Goal: Information Seeking & Learning: Understand process/instructions

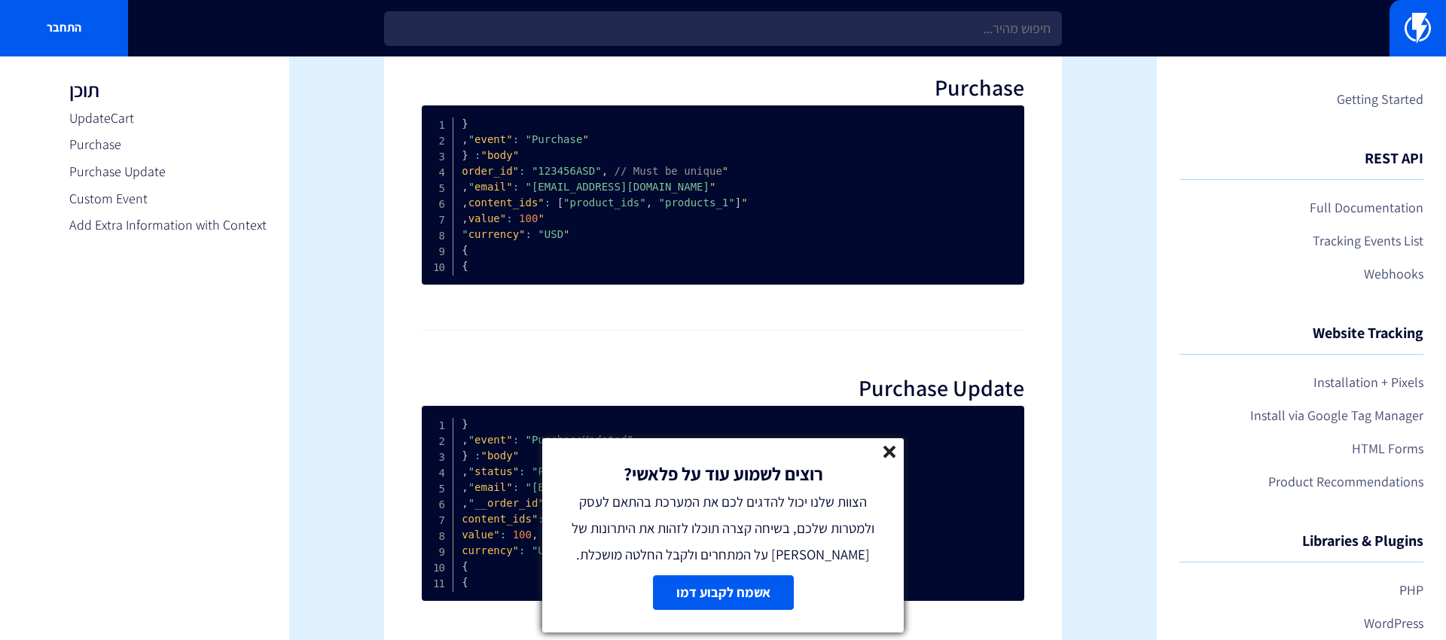
click at [896, 447] on icon at bounding box center [890, 452] width 13 height 13
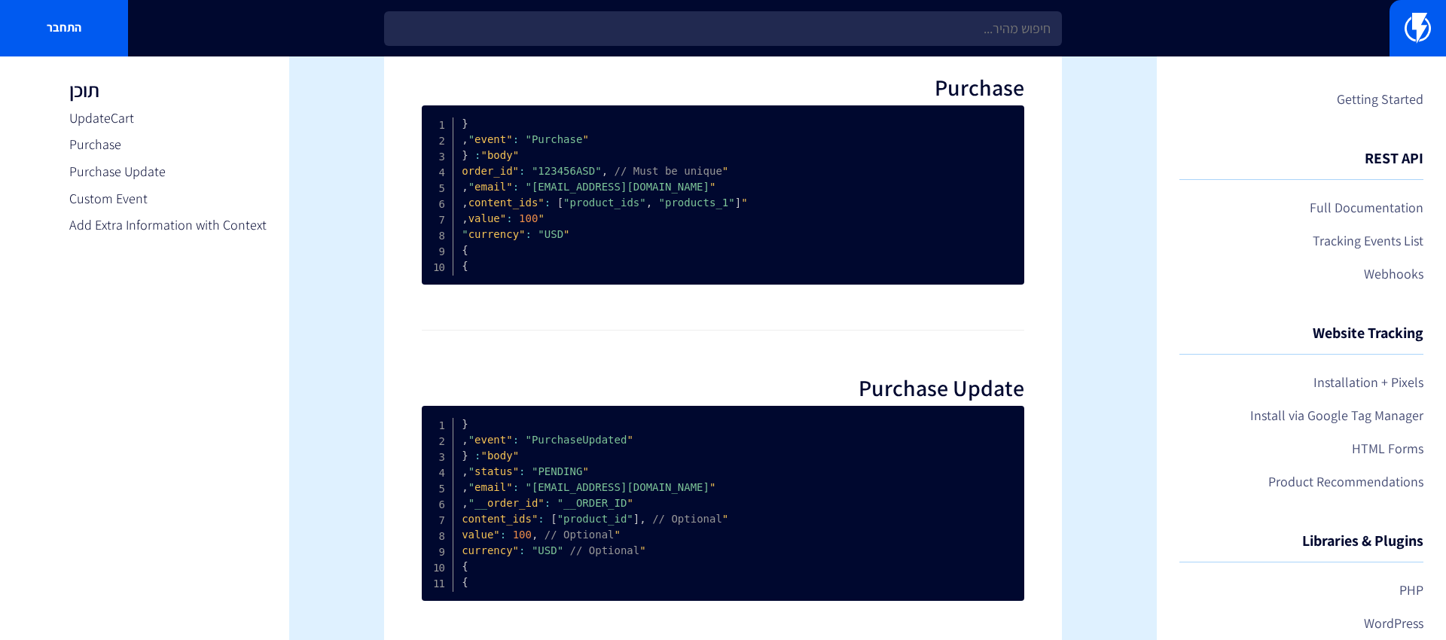
click at [722, 330] on hr at bounding box center [723, 330] width 603 height 1
click at [691, 309] on div "Tracking Events List The list of all our predefined events is available here, a…" at bounding box center [723, 395] width 678 height 1980
click at [1133, 206] on section "Getting Started REST API Full Documentation Tracking Events List Webhooks Websi…" at bounding box center [723, 395] width 1446 height 2040
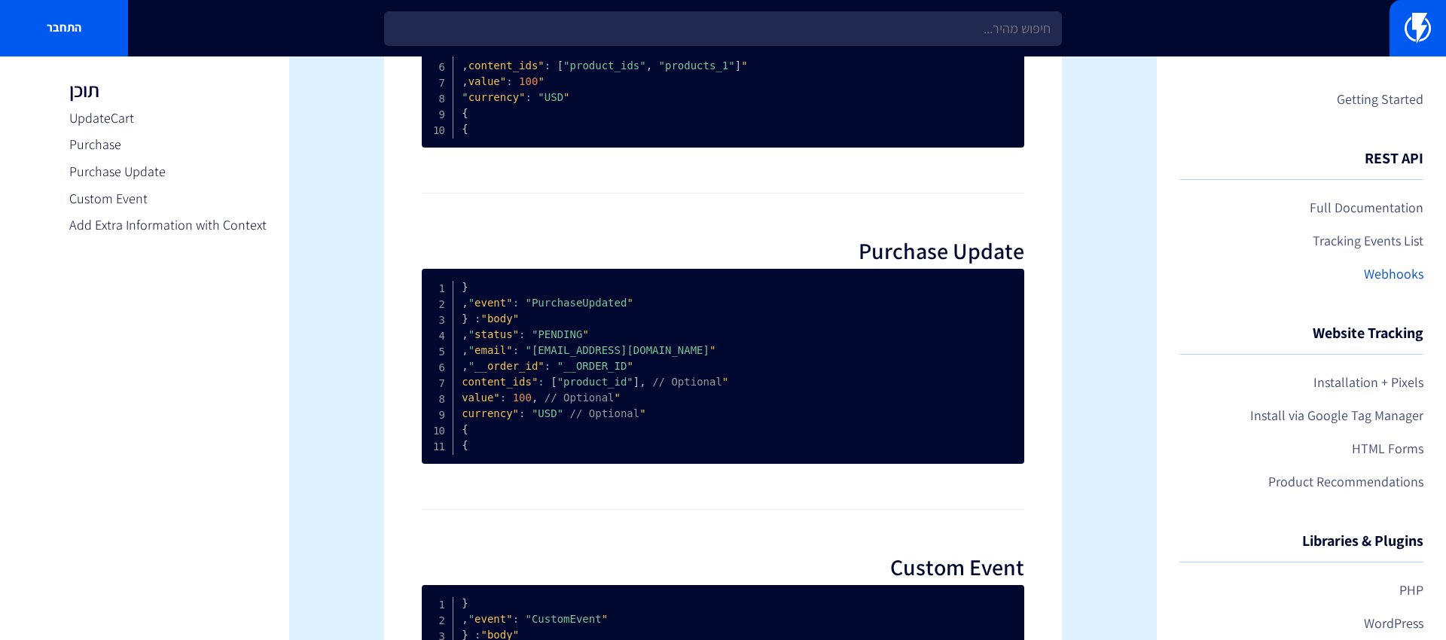
click at [1408, 269] on link "Webhooks" at bounding box center [1302, 274] width 244 height 26
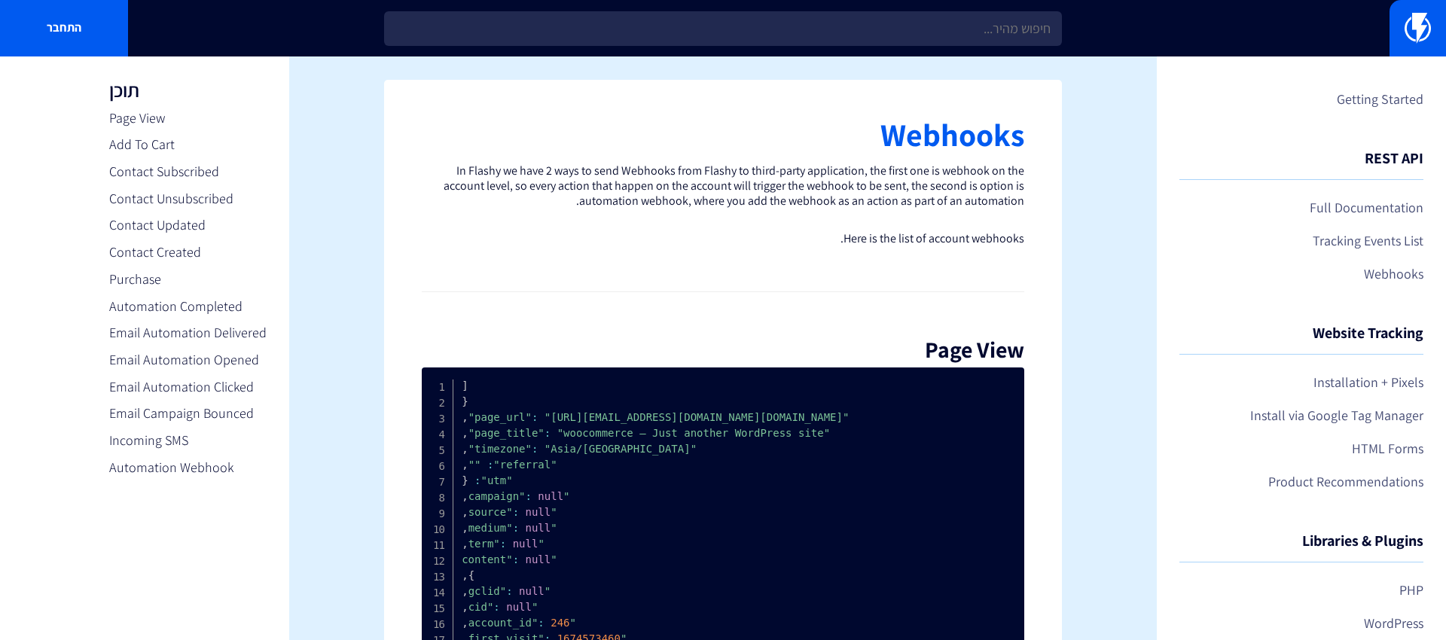
scroll to position [9, 0]
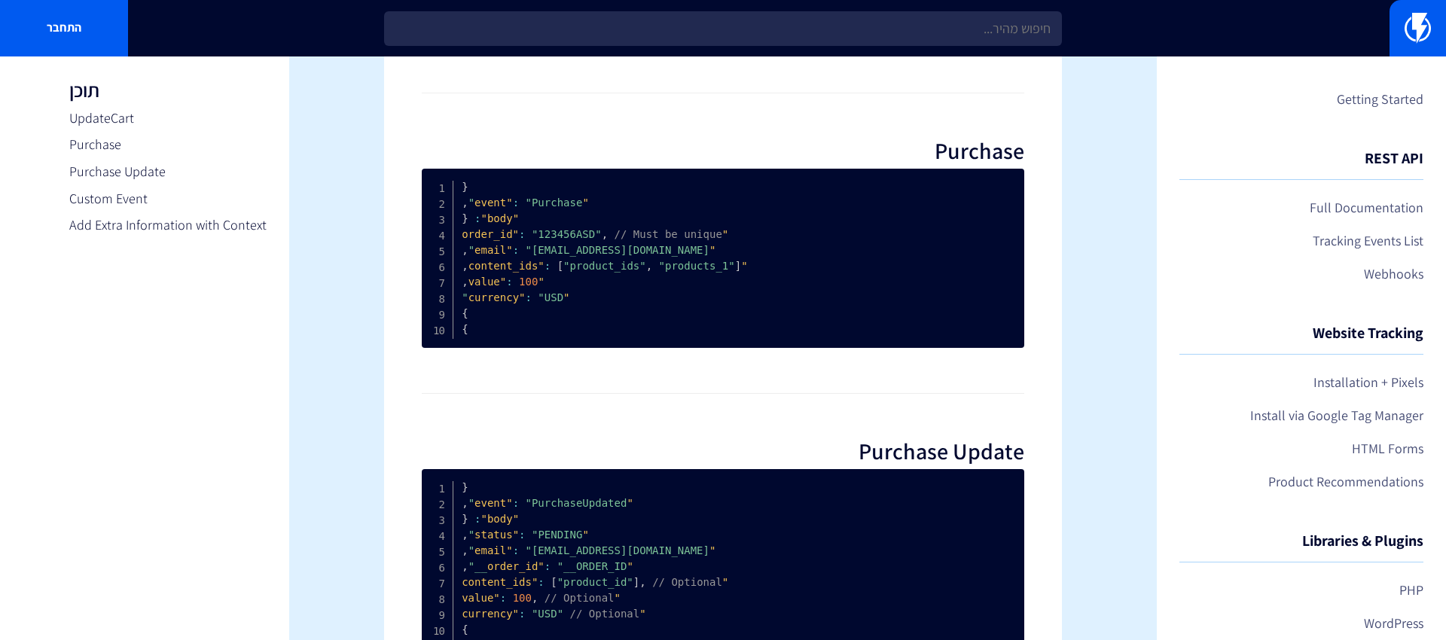
scroll to position [597, 0]
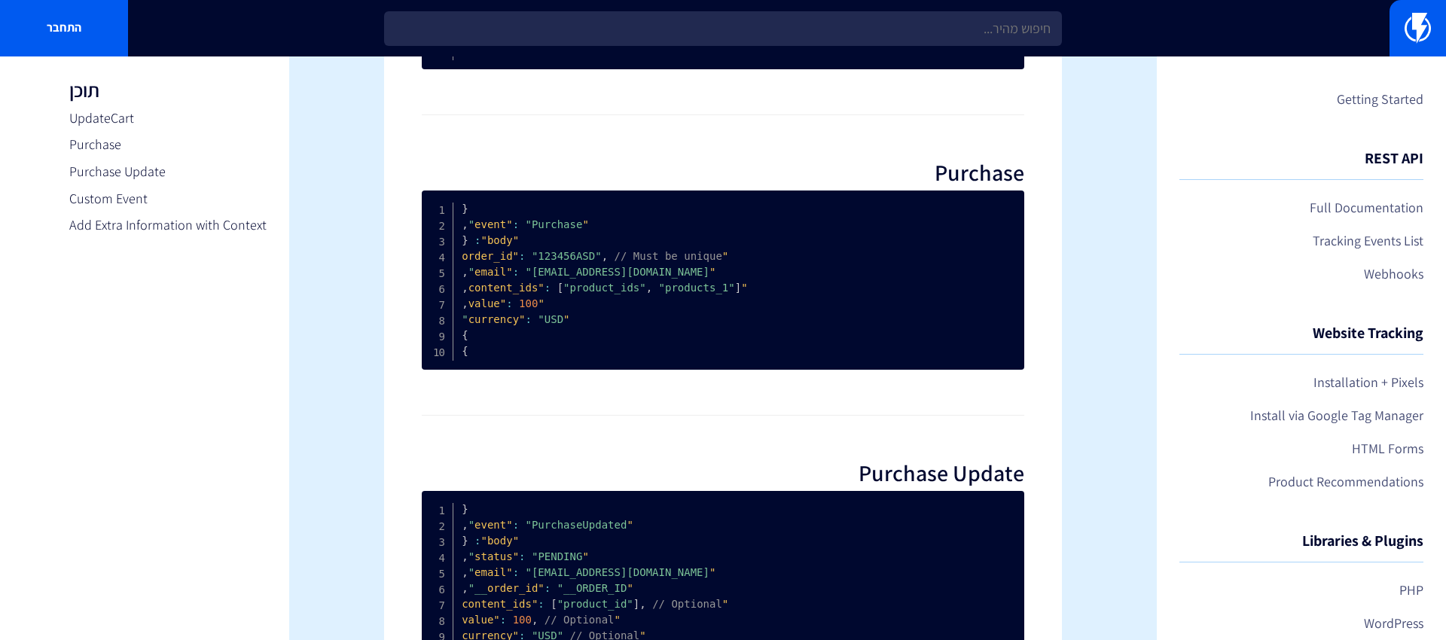
click at [1005, 175] on h2 "Purchase" at bounding box center [723, 172] width 603 height 25
click at [487, 320] on span ""currency"" at bounding box center [519, 319] width 102 height 12
click at [587, 292] on span ""product_ids"" at bounding box center [604, 288] width 83 height 12
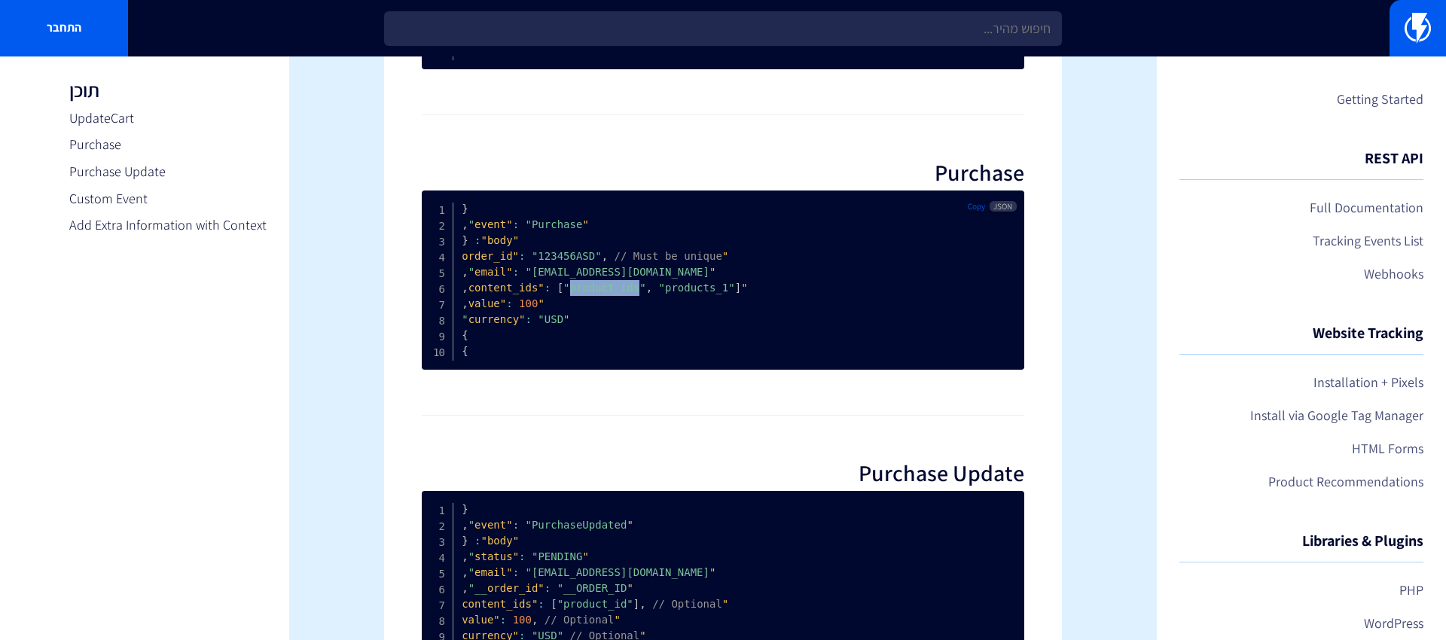
click at [612, 275] on span ""customer@email.com"" at bounding box center [588, 272] width 241 height 12
click at [623, 275] on span ""customer@email.com"" at bounding box center [588, 272] width 241 height 12
drag, startPoint x: 623, startPoint y: 275, endPoint x: 539, endPoint y: 275, distance: 84.4
click at [539, 275] on span ""customer@email.com"" at bounding box center [588, 272] width 241 height 12
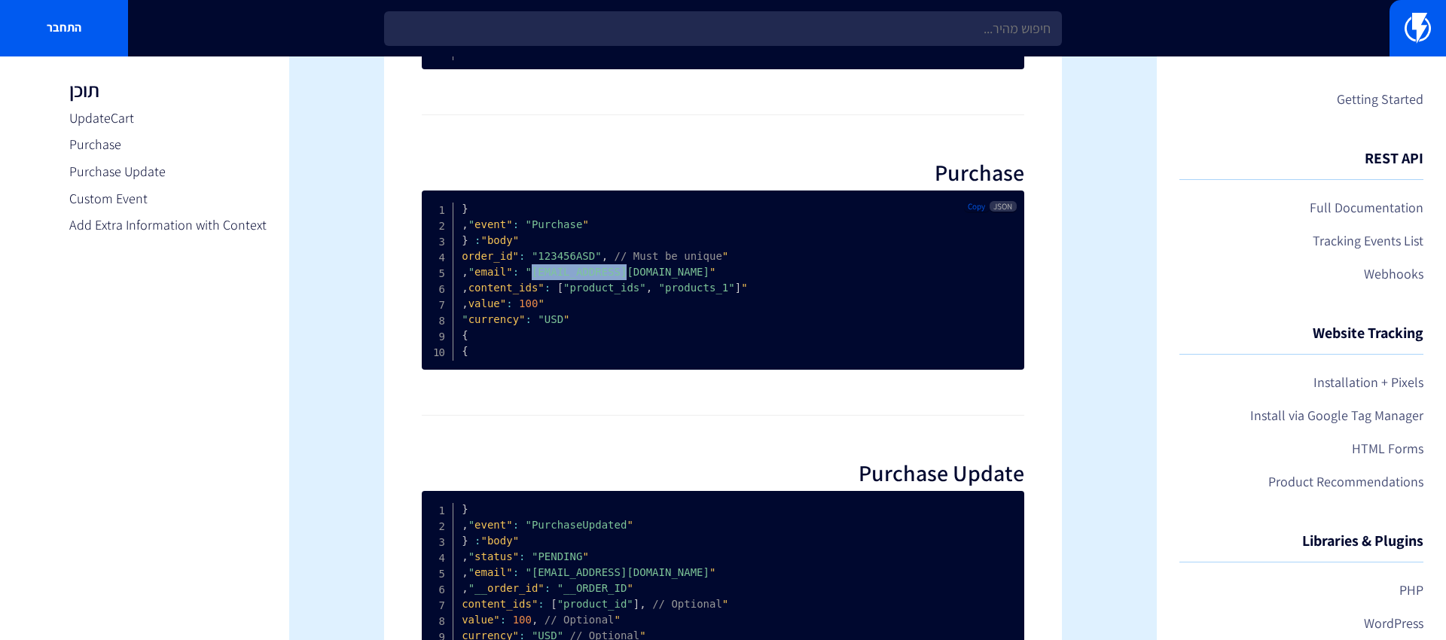
click at [539, 275] on span ""customer@email.com"" at bounding box center [588, 272] width 241 height 12
drag, startPoint x: 539, startPoint y: 275, endPoint x: 643, endPoint y: 276, distance: 104.0
click at [643, 276] on span ""customer@email.com"" at bounding box center [588, 272] width 241 height 12
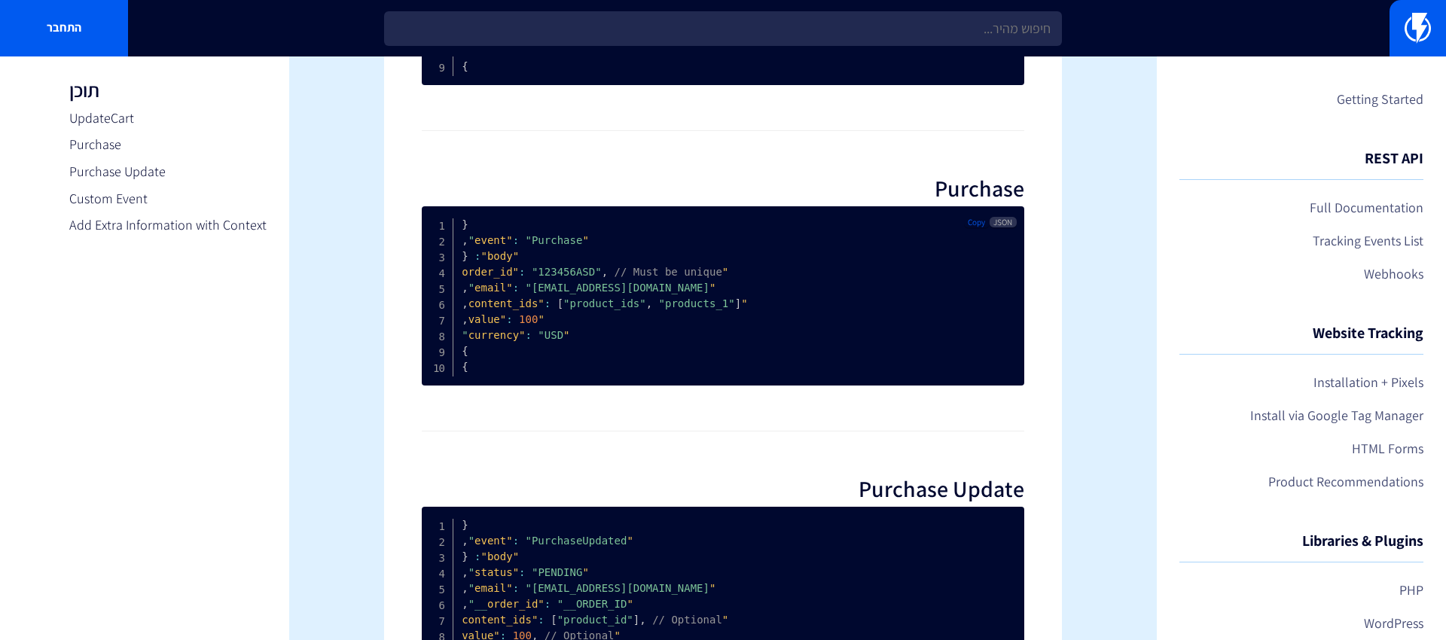
scroll to position [549, 0]
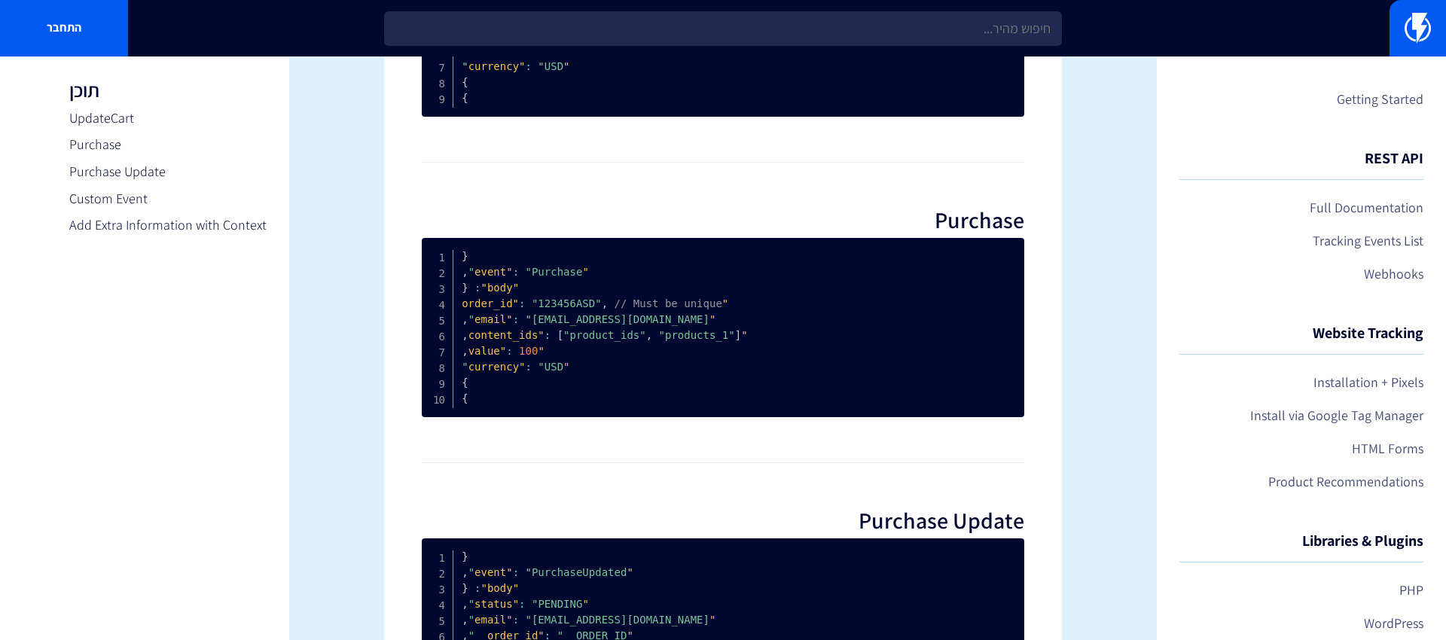
click at [1009, 217] on h2 "Purchase" at bounding box center [723, 220] width 603 height 25
click at [1029, 217] on div "Tracking Events List The list of all our predefined events is available here, a…" at bounding box center [723, 528] width 678 height 1980
drag, startPoint x: 1036, startPoint y: 217, endPoint x: 862, endPoint y: 217, distance: 174.0
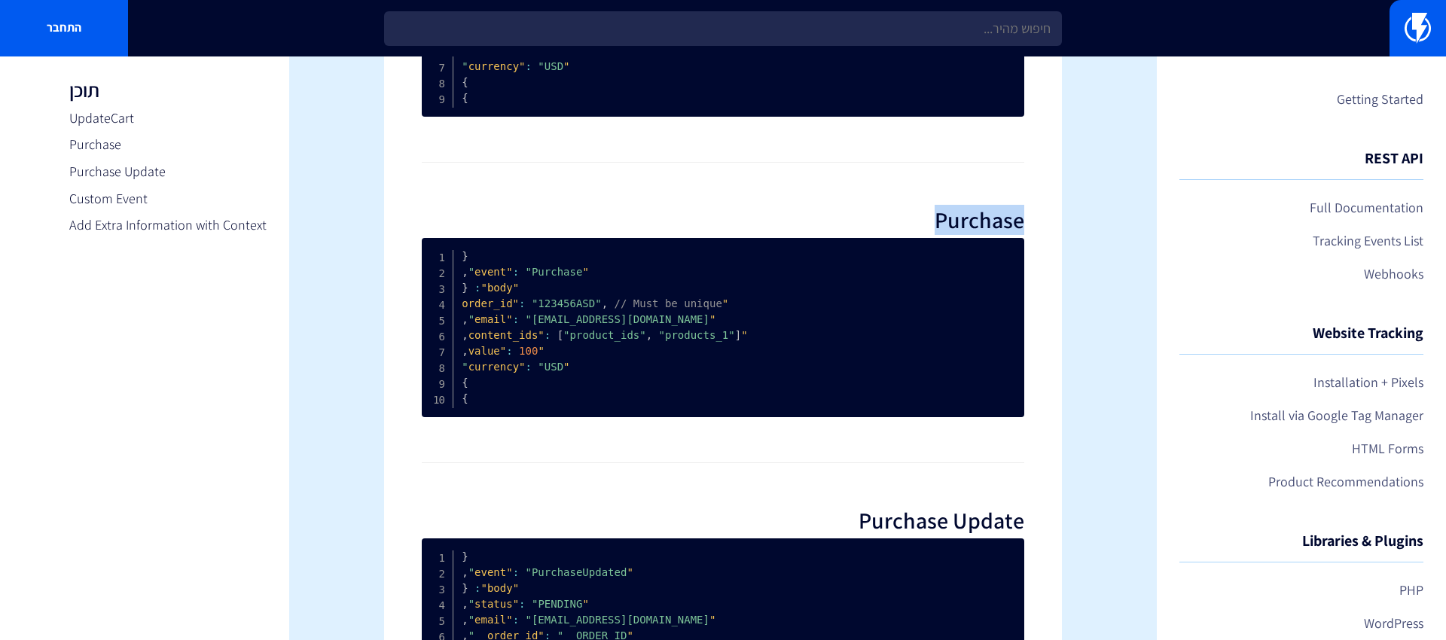
click at [862, 217] on div "Tracking Events List The list of all our predefined events is available here, a…" at bounding box center [723, 528] width 678 height 1980
click at [862, 217] on h2 "Purchase" at bounding box center [723, 220] width 603 height 25
drag, startPoint x: 817, startPoint y: 217, endPoint x: 1039, endPoint y: 217, distance: 222.2
click at [1039, 217] on div "Tracking Events List The list of all our predefined events is available here, a…" at bounding box center [723, 528] width 678 height 1980
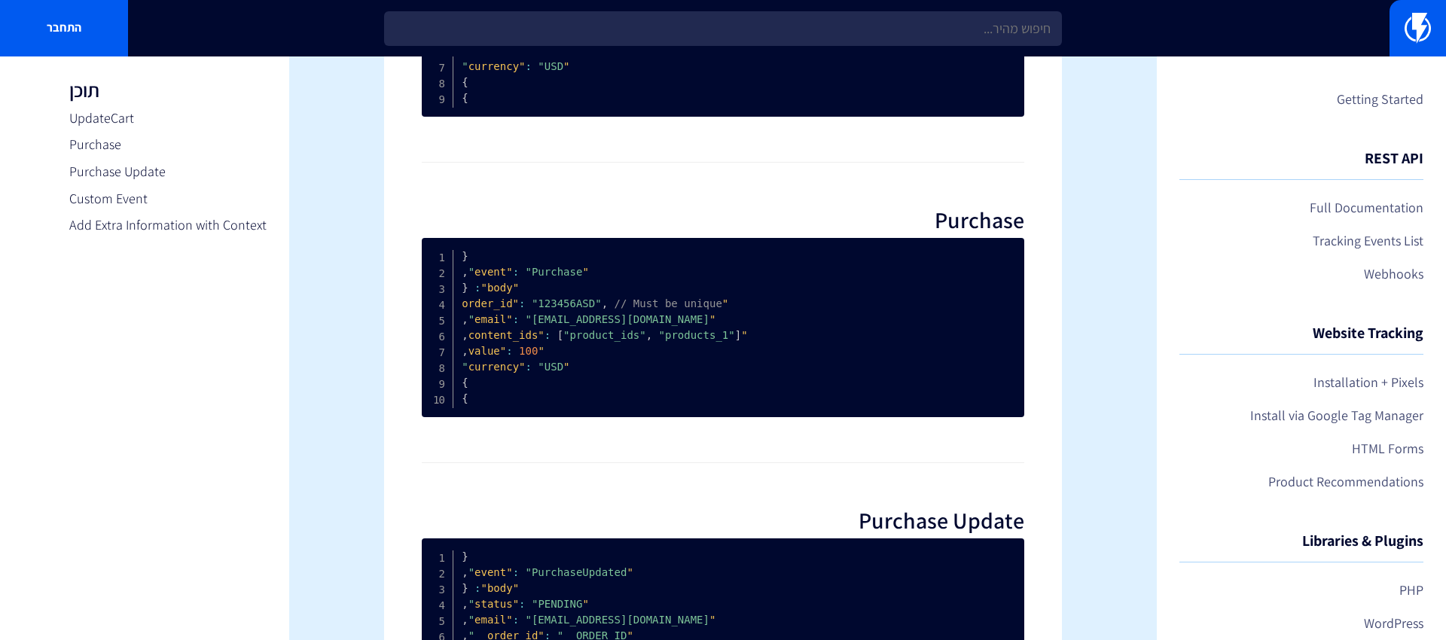
click at [1039, 217] on div "Tracking Events List The list of all our predefined events is available here, a…" at bounding box center [723, 528] width 678 height 1980
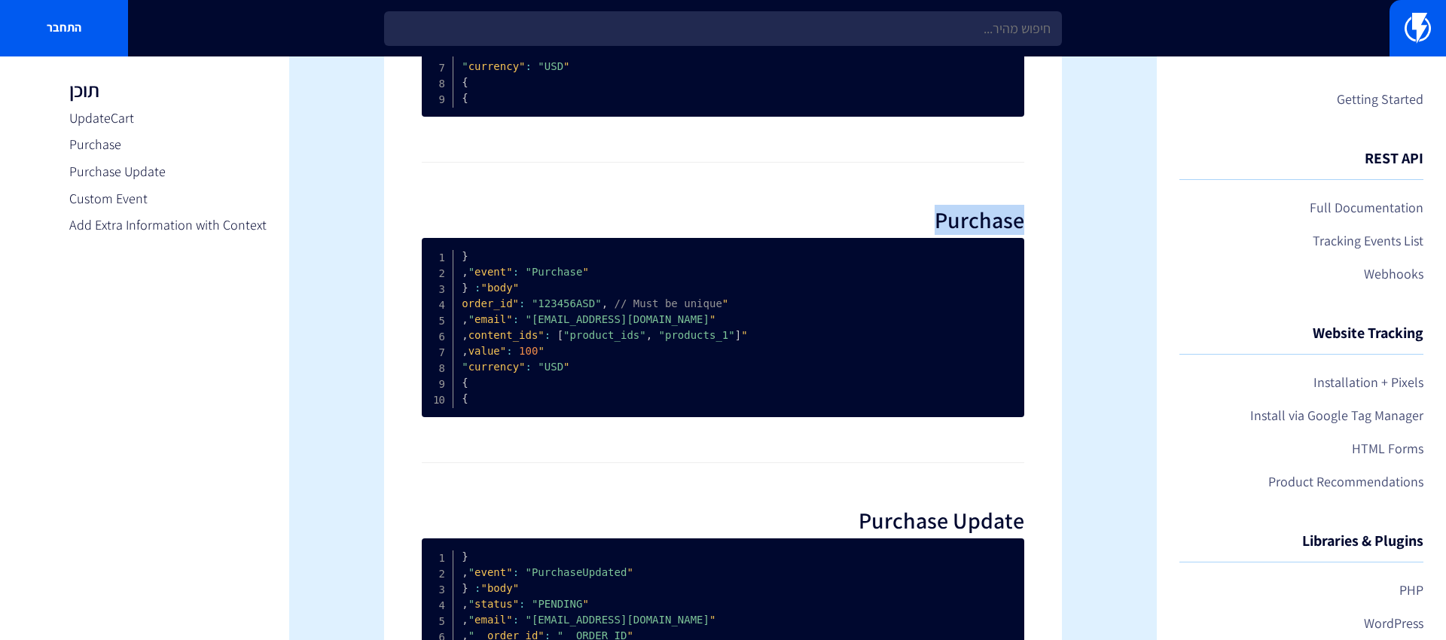
click at [1039, 217] on div "Tracking Events List The list of all our predefined events is available here, a…" at bounding box center [723, 528] width 678 height 1980
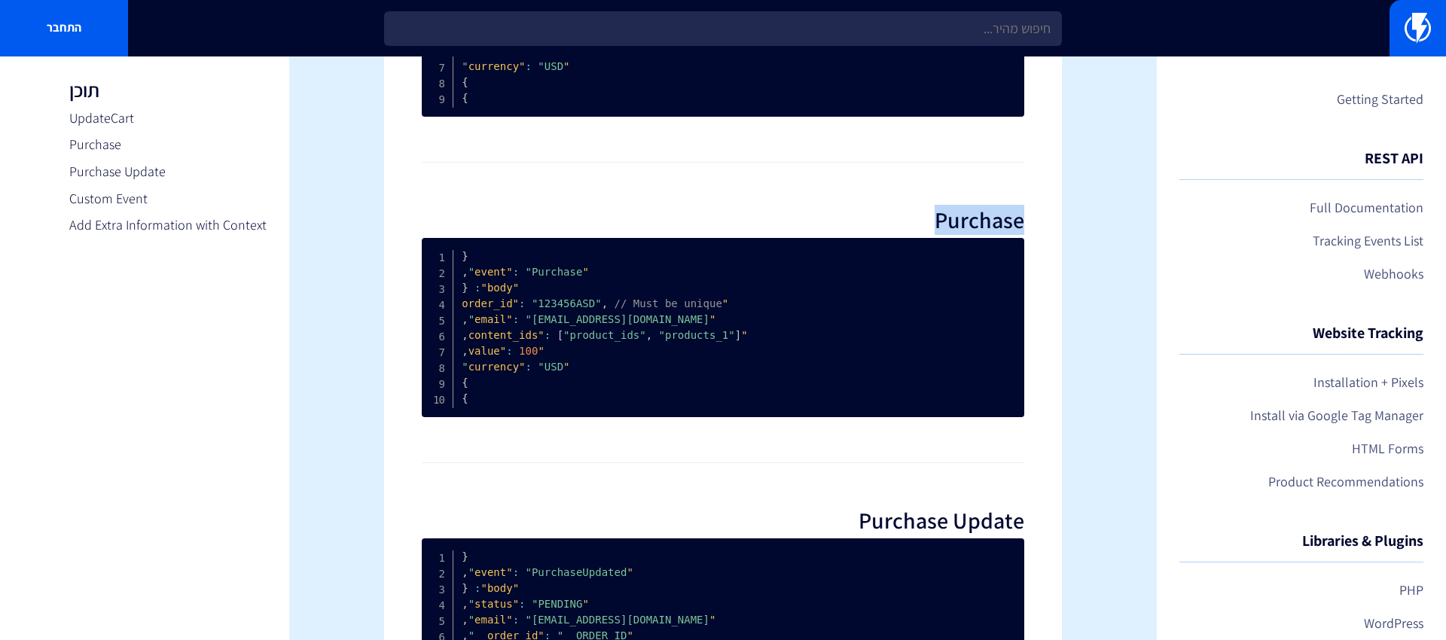
click at [1039, 217] on div "Tracking Events List The list of all our predefined events is available here, a…" at bounding box center [723, 528] width 678 height 1980
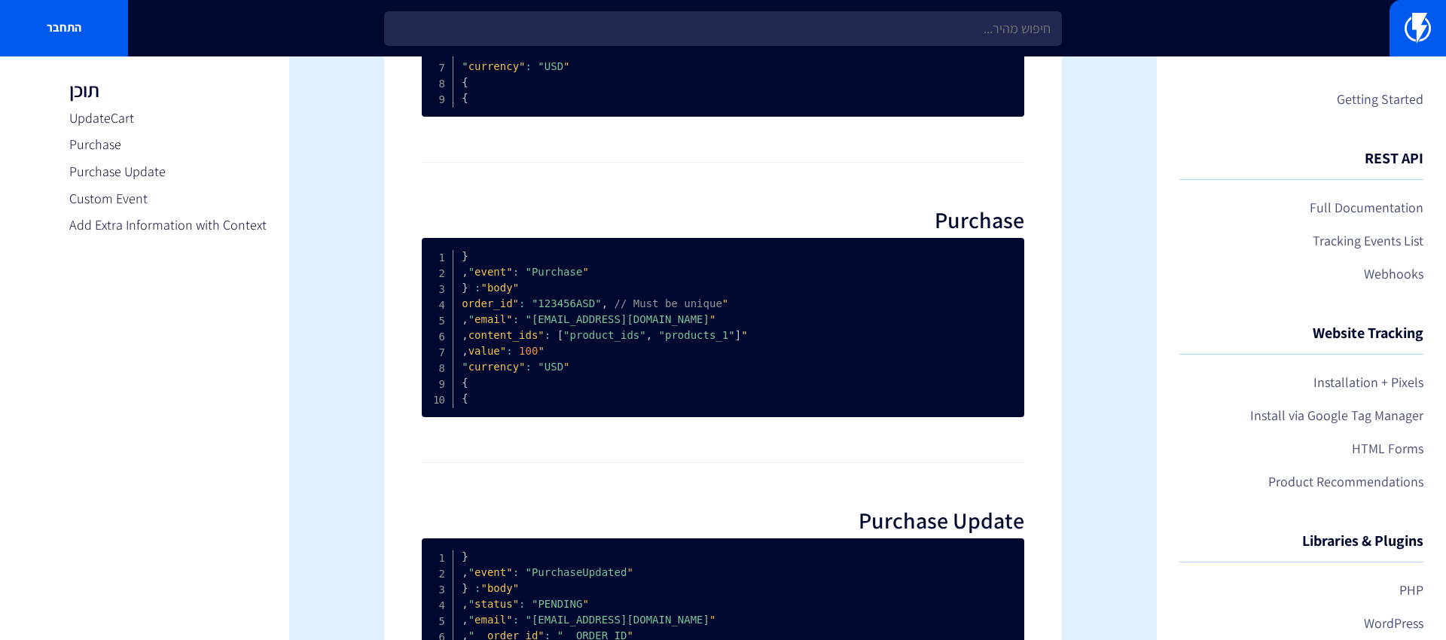
click at [1039, 217] on div "Tracking Events List The list of all our predefined events is available here, a…" at bounding box center [723, 528] width 678 height 1980
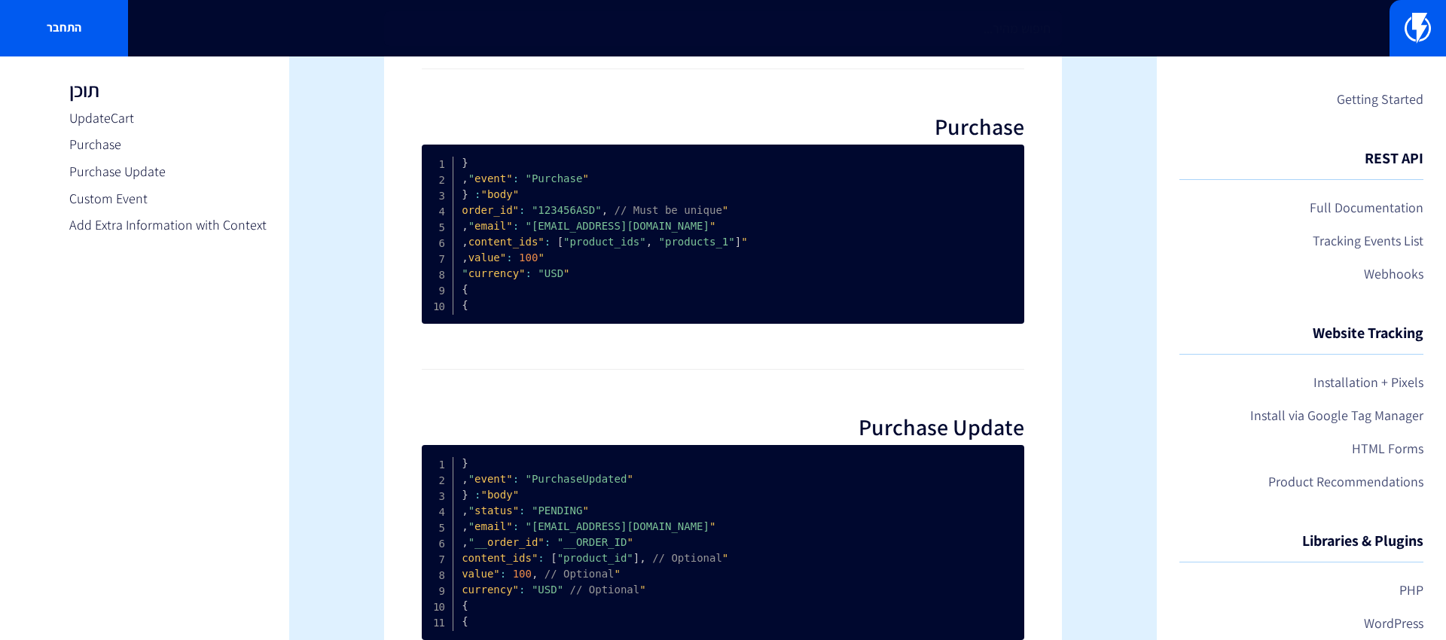
scroll to position [682, 0]
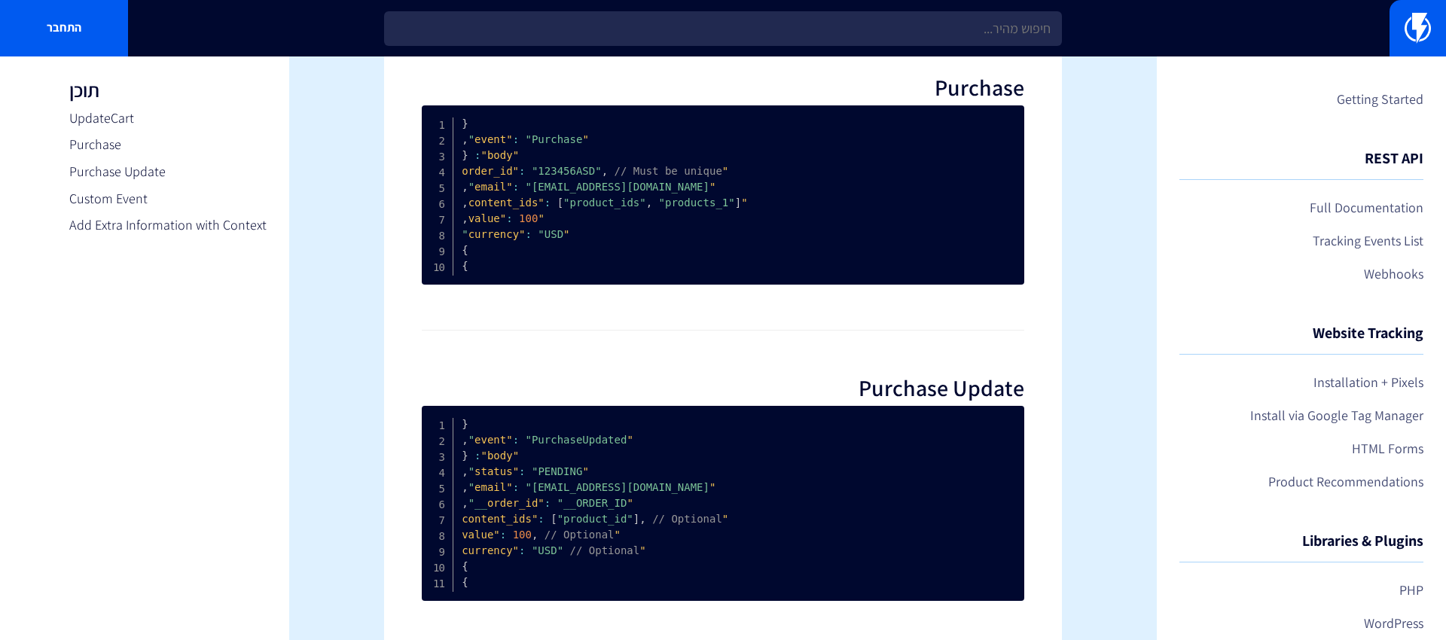
click at [1077, 227] on section "Getting Started REST API Full Documentation Tracking Events List Webhooks Websi…" at bounding box center [723, 395] width 1446 height 2040
click at [1076, 231] on section "Getting Started REST API Full Documentation Tracking Events List Webhooks Websi…" at bounding box center [723, 395] width 1446 height 2040
click at [649, 173] on span "// Must be unique" at bounding box center [669, 171] width 108 height 12
drag, startPoint x: 648, startPoint y: 173, endPoint x: 707, endPoint y: 173, distance: 58.7
click at [707, 173] on span "// Must be unique" at bounding box center [669, 171] width 108 height 12
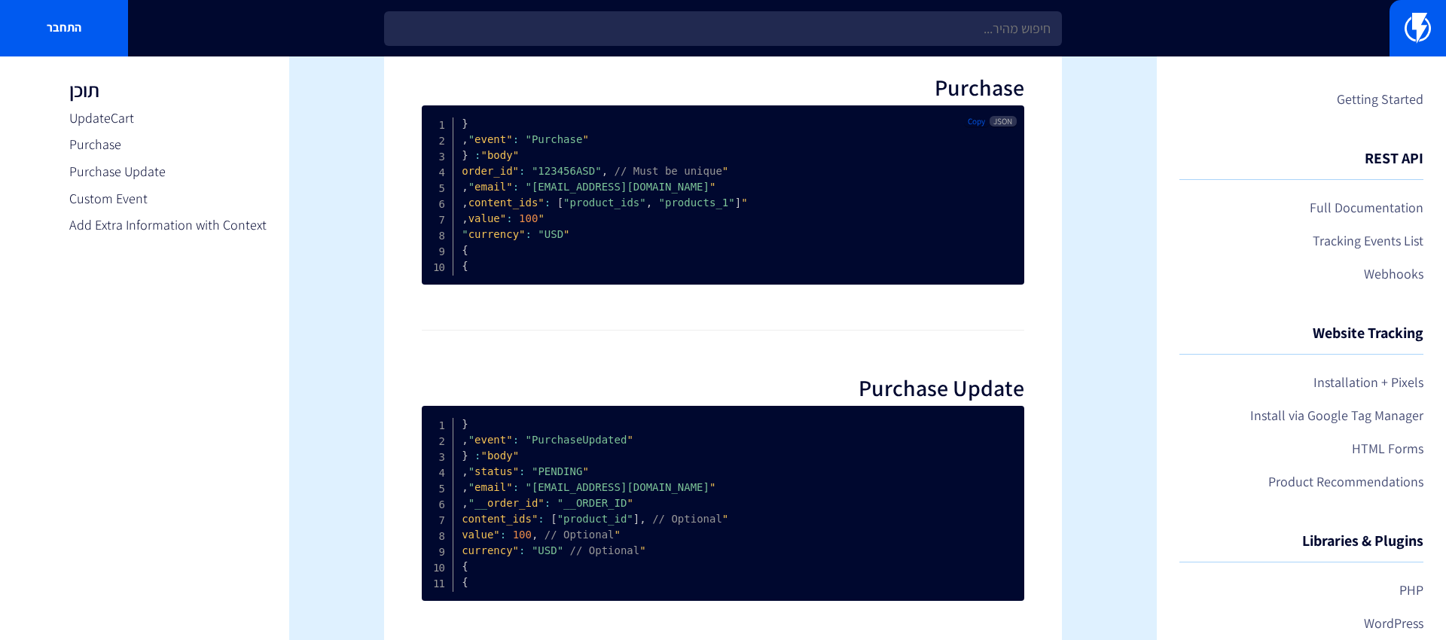
click at [707, 173] on span "// Must be unique" at bounding box center [669, 171] width 108 height 12
drag, startPoint x: 707, startPoint y: 173, endPoint x: 626, endPoint y: 173, distance: 80.6
click at [626, 173] on span "// Must be unique" at bounding box center [669, 171] width 108 height 12
